Goal: Task Accomplishment & Management: Manage account settings

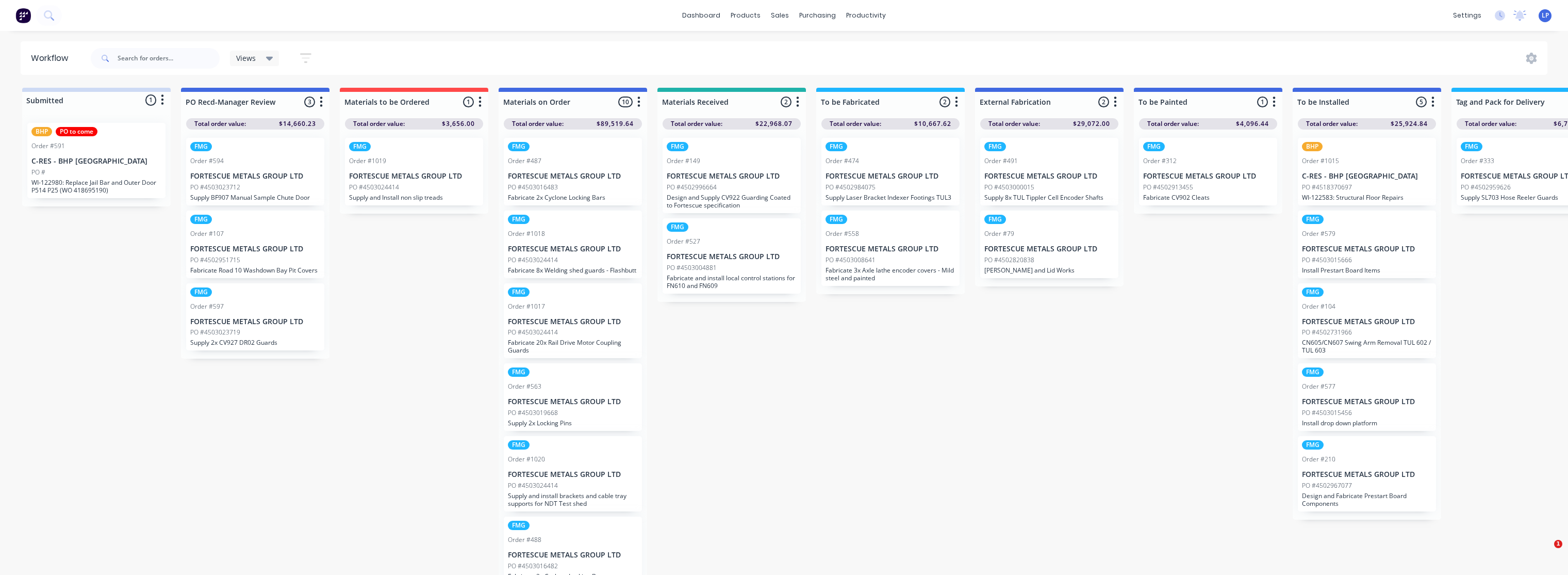
click at [23, 12] on img at bounding box center [23, 16] width 16 height 16
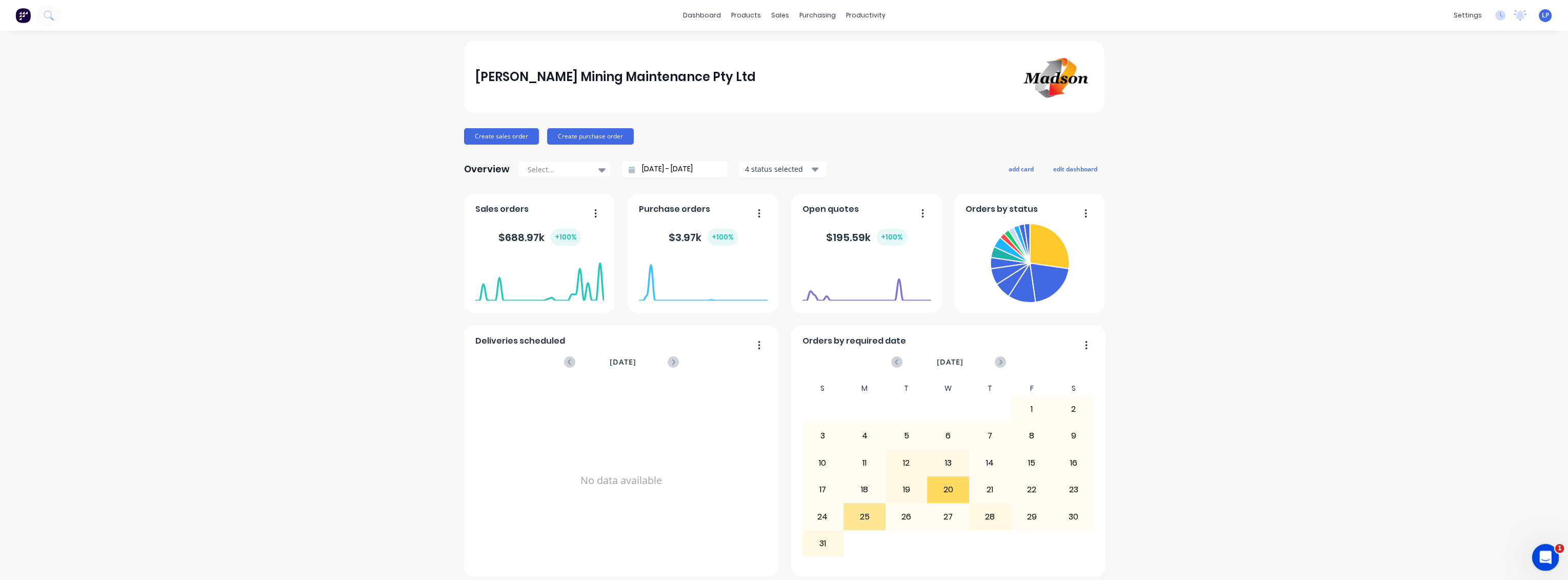
click at [1538, 553] on icon "Open Intercom Messenger" at bounding box center [1544, 556] width 17 height 17
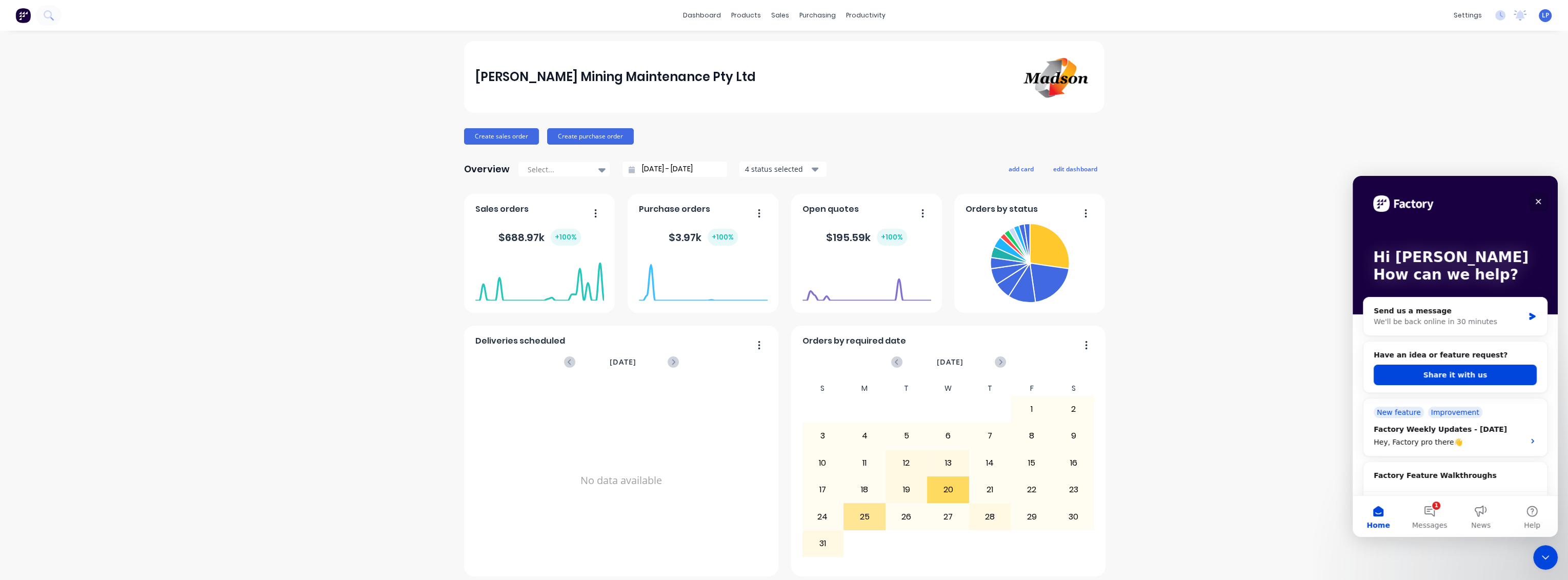
click at [1541, 204] on icon "Close" at bounding box center [1538, 201] width 9 height 9
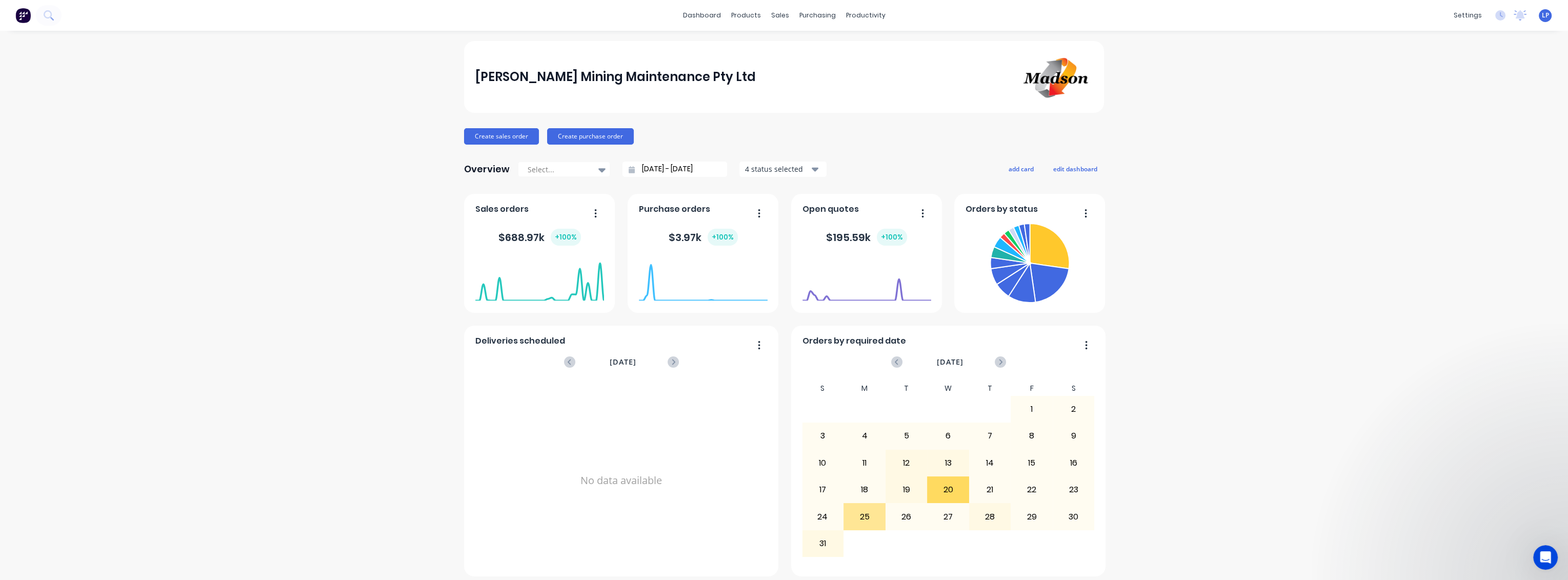
click at [593, 213] on button "button" at bounding box center [592, 214] width 22 height 16
click at [592, 215] on button "button" at bounding box center [592, 214] width 22 height 16
click at [812, 168] on icon "button" at bounding box center [815, 169] width 7 height 12
click at [862, 147] on div "[PERSON_NAME] Mining Maintenance Pty Ltd Create sales order Create purchase ord…" at bounding box center [784, 440] width 640 height 798
click at [993, 82] on div "[PERSON_NAME] Mining Maintenance Pty Ltd" at bounding box center [784, 77] width 618 height 47
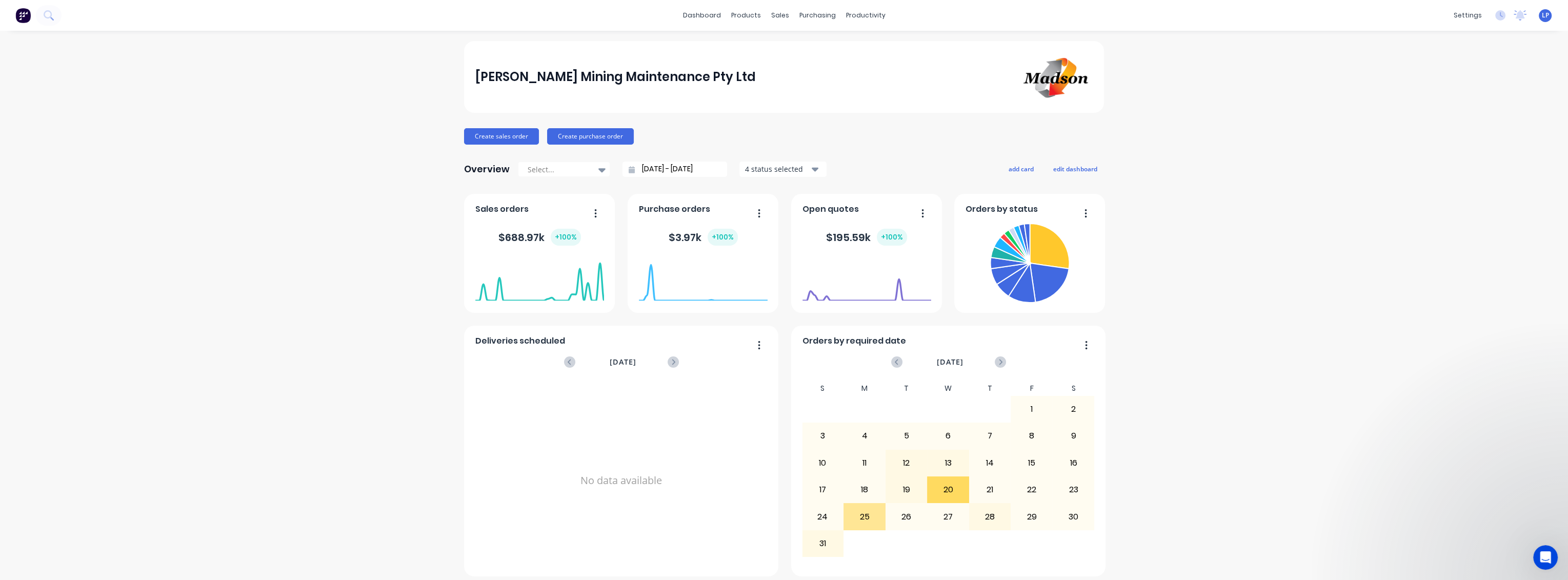
click at [1542, 18] on span "LP" at bounding box center [1545, 16] width 7 height 9
click at [1446, 107] on button "Profile" at bounding box center [1480, 117] width 136 height 20
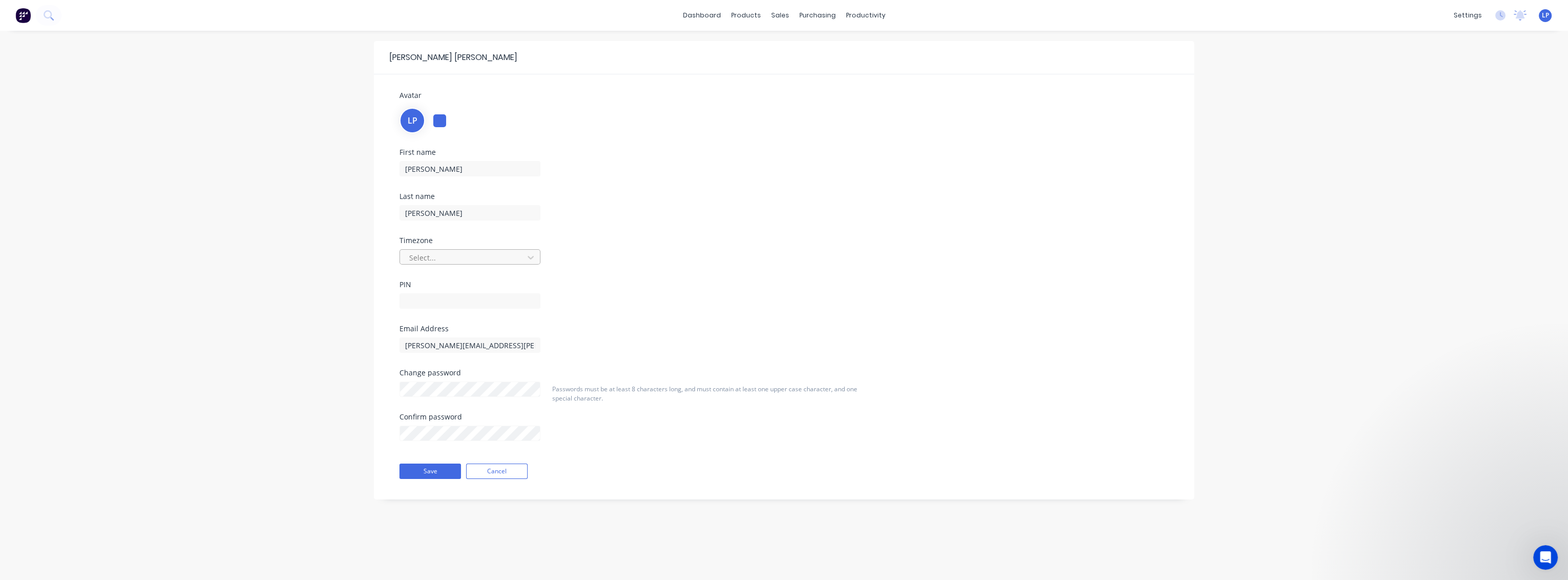
click at [506, 263] on div at bounding box center [463, 257] width 110 height 12
type input "[GEOGRAPHIC_DATA]"
click at [492, 281] on div "[GEOGRAPHIC_DATA]/[GEOGRAPHIC_DATA]" at bounding box center [470, 280] width 141 height 19
click at [430, 298] on input "text" at bounding box center [470, 301] width 141 height 16
click at [569, 350] on div "[PERSON_NAME][EMAIL_ADDRESS][PERSON_NAME][DOMAIN_NAME]" at bounding box center [522, 344] width 246 height 18
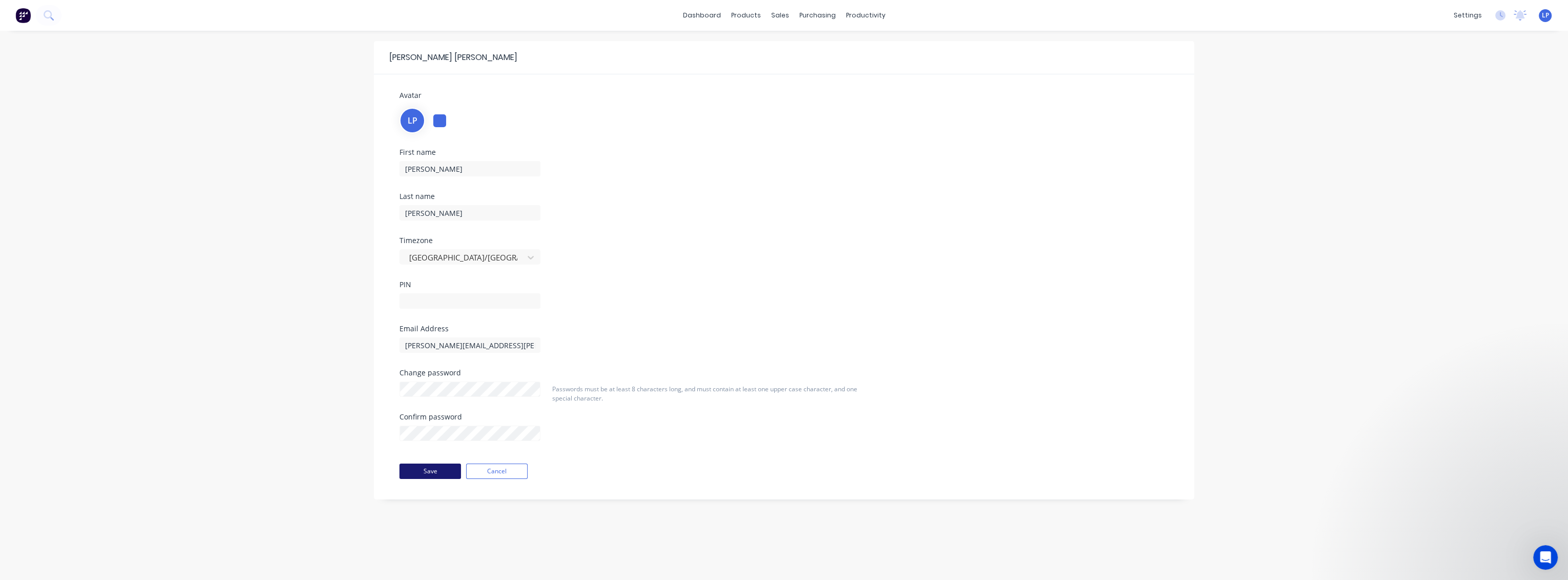
click at [440, 469] on button "Save" at bounding box center [430, 471] width 61 height 16
